Goal: Task Accomplishment & Management: Use online tool/utility

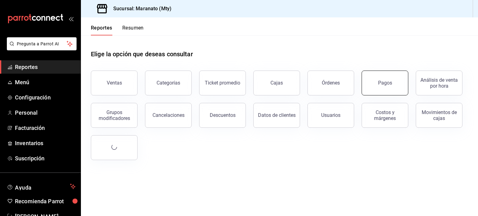
click at [391, 86] on button "Pagos" at bounding box center [385, 83] width 47 height 25
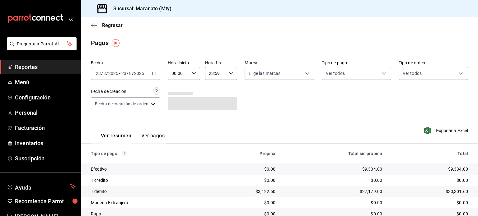
click at [152, 135] on button "Ver pagos" at bounding box center [152, 138] width 23 height 11
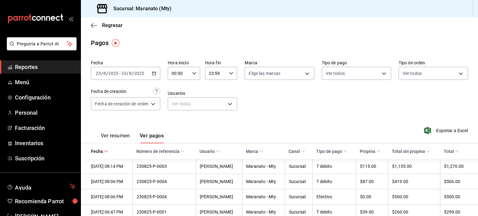
click at [114, 137] on button "Ver resumen" at bounding box center [115, 138] width 29 height 11
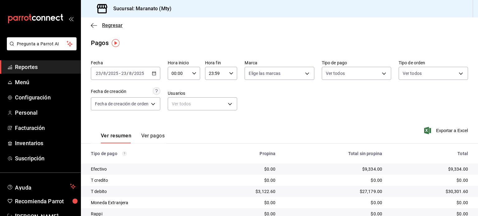
click at [95, 26] on icon "button" at bounding box center [94, 26] width 6 height 6
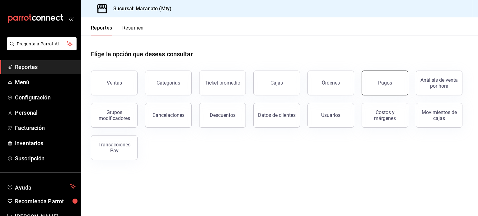
click at [392, 77] on button "Pagos" at bounding box center [385, 83] width 47 height 25
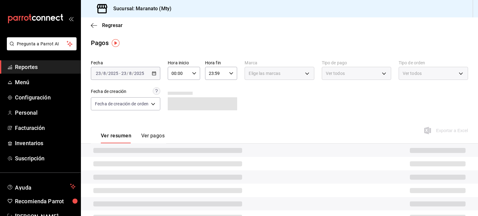
click at [143, 134] on button "Ver pagos" at bounding box center [152, 138] width 23 height 11
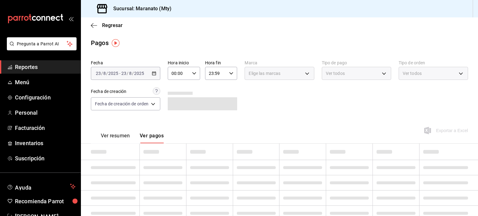
click at [118, 134] on button "Ver resumen" at bounding box center [115, 138] width 29 height 11
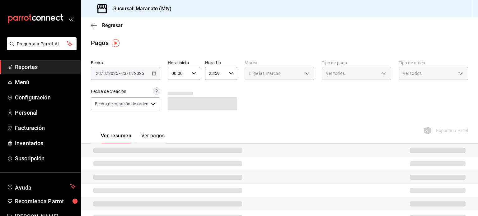
click at [157, 133] on button "Ver pagos" at bounding box center [152, 138] width 23 height 11
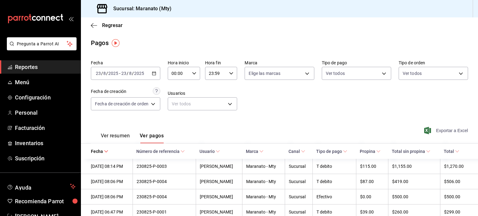
click at [439, 132] on span "Exportar a Excel" at bounding box center [446, 130] width 43 height 7
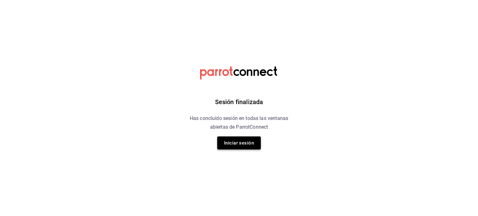
click at [229, 144] on button "Iniciar sesión" at bounding box center [239, 143] width 44 height 13
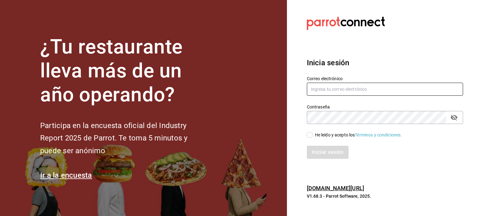
click at [331, 87] on input "text" at bounding box center [385, 89] width 156 height 13
type input "mariscosmaranato@gmail.com"
click at [310, 134] on input "He leído y acepto los Términos y condiciones." at bounding box center [310, 135] width 6 height 6
checkbox input "true"
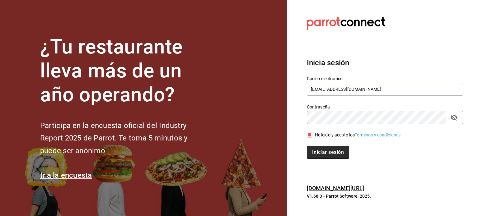
click at [314, 149] on button "Iniciar sesión" at bounding box center [328, 152] width 42 height 13
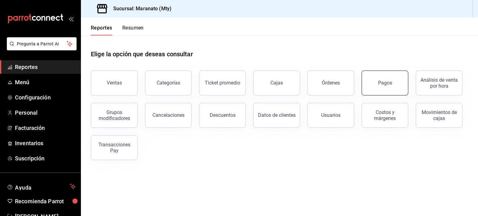
click at [379, 86] on button "Pagos" at bounding box center [385, 83] width 47 height 25
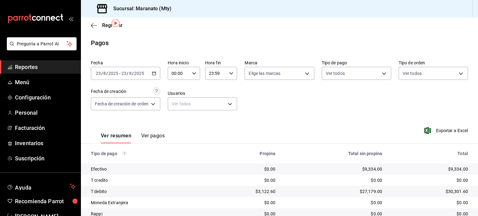
scroll to position [43, 0]
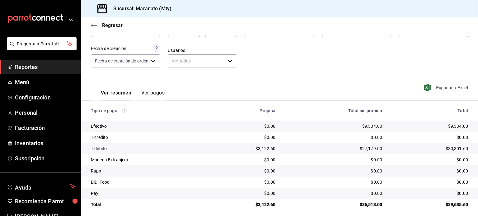
click at [436, 88] on span "Exportar a Excel" at bounding box center [446, 87] width 43 height 7
